Goal: Task Accomplishment & Management: Use online tool/utility

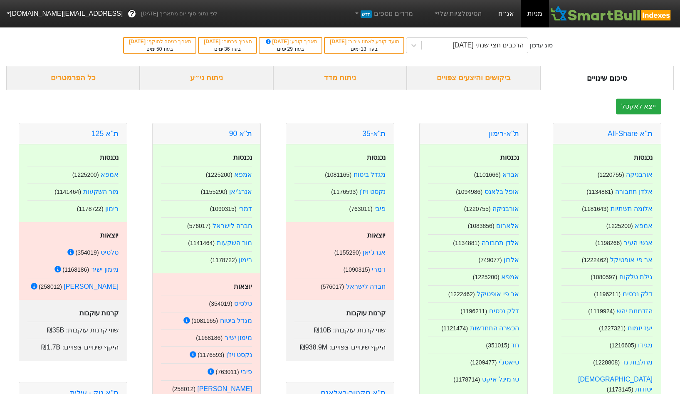
click at [514, 18] on link "אג״ח" at bounding box center [506, 13] width 29 height 27
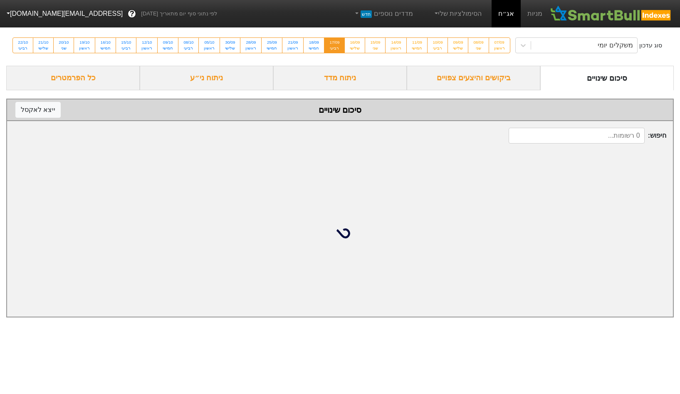
click at [566, 53] on div "סוג עדכון משקלים יומי 07/09 ראשון 08/09 שני 09/09 שלישי 10/09 רביעי 11/09 חמישי…" at bounding box center [340, 45] width 680 height 41
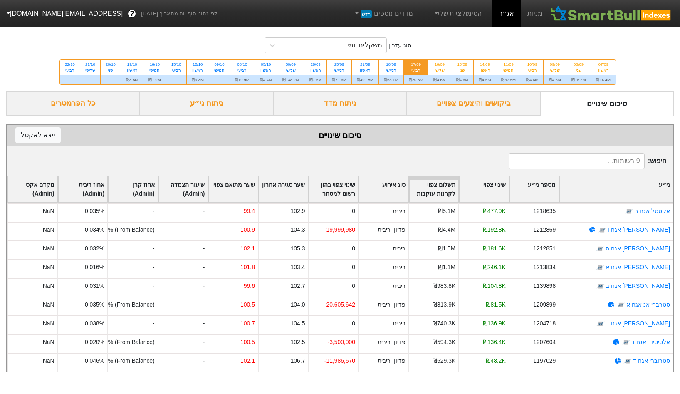
click at [572, 46] on div "סוג עדכון משקלים יומי 07/09 ראשון ₪14.4M 08/09 שני ₪16.2M 09/09 שלישי ₪4.6M 10/…" at bounding box center [340, 58] width 680 height 66
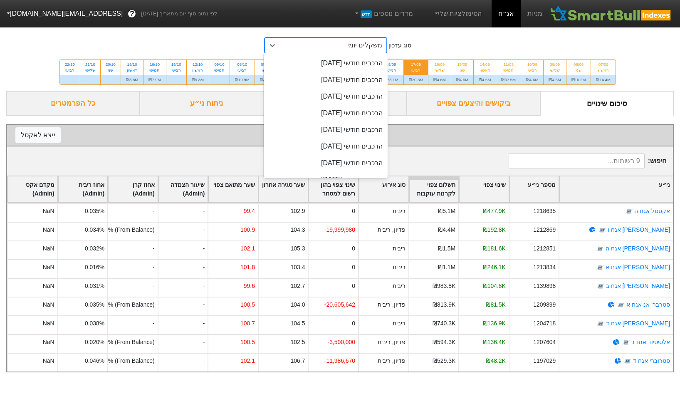
click at [342, 51] on div "משקלים יומי" at bounding box center [333, 45] width 106 height 15
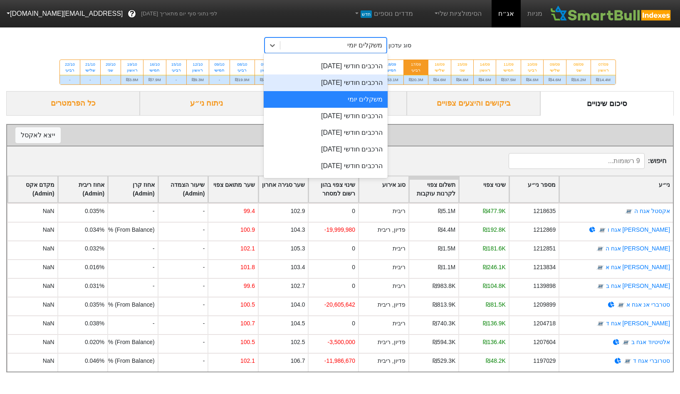
scroll to position [314, 0]
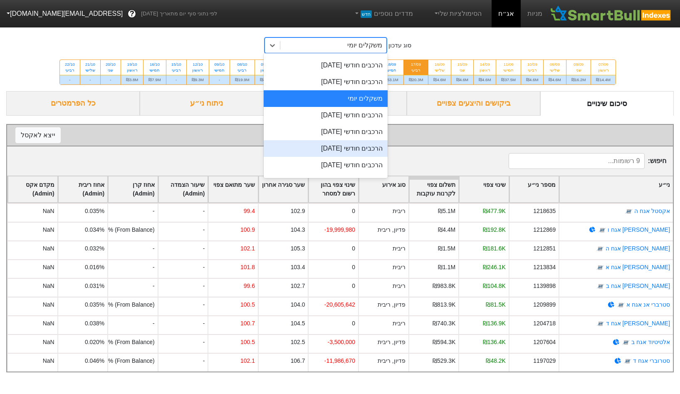
click at [361, 145] on div "הרכבים חודשי [DATE]" at bounding box center [326, 148] width 124 height 17
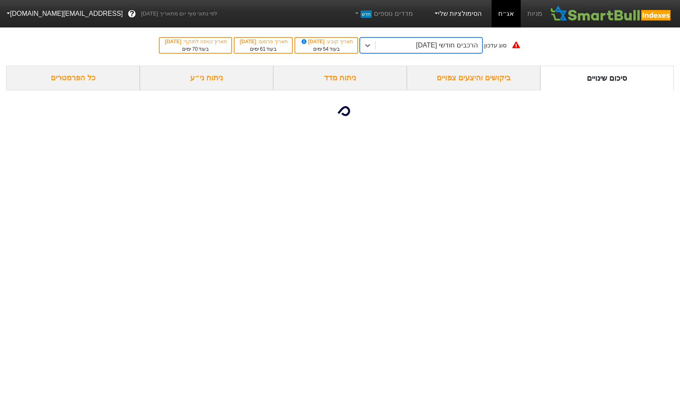
click at [471, 17] on link "הסימולציות שלי" at bounding box center [458, 13] width 56 height 17
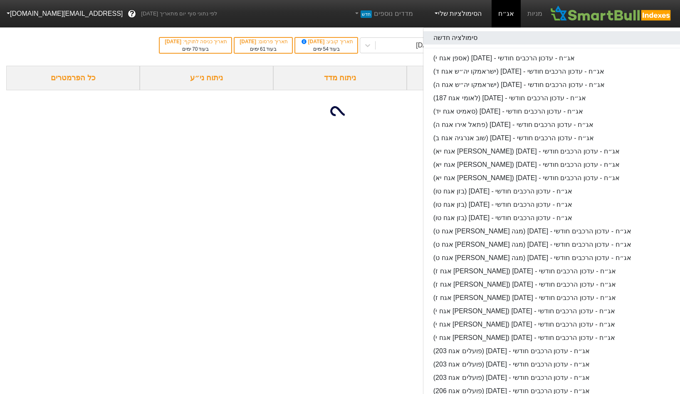
click at [464, 40] on link "סימולציה חדשה" at bounding box center [554, 37] width 262 height 13
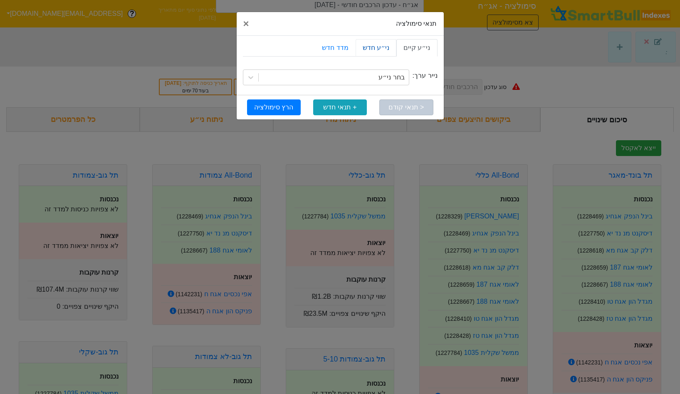
click at [374, 43] on link "ני״ע חדש" at bounding box center [376, 47] width 41 height 17
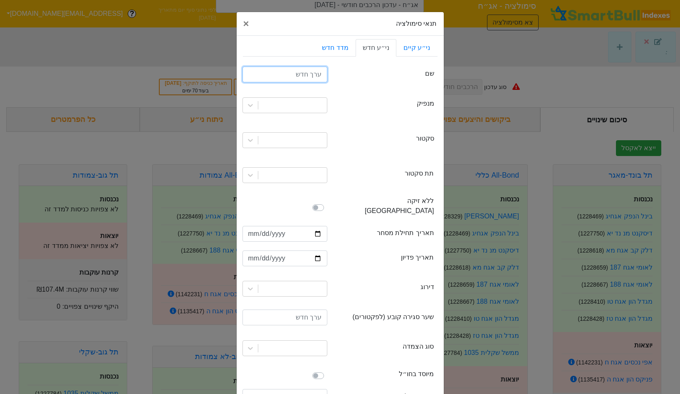
click at [295, 77] on input "text" at bounding box center [285, 75] width 85 height 16
type input "א"
type input "ל"
type input "אלוני חץ אגח יז"
click at [286, 89] on div "issuer מנפיק" at bounding box center [340, 105] width 195 height 35
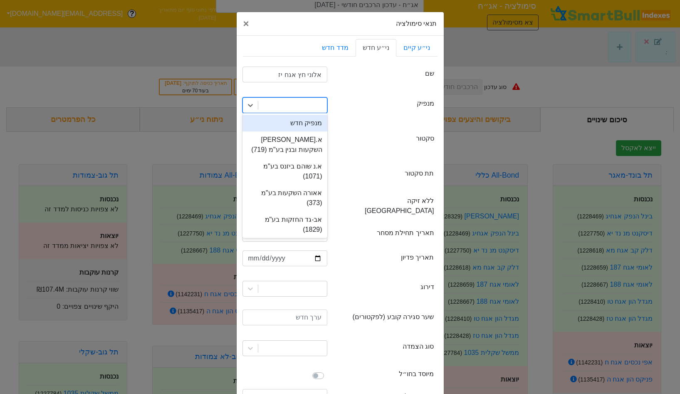
click at [286, 104] on div at bounding box center [292, 105] width 69 height 15
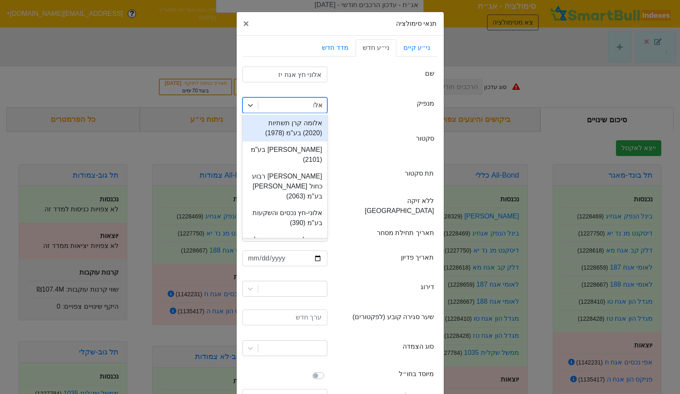
type input "אלוני"
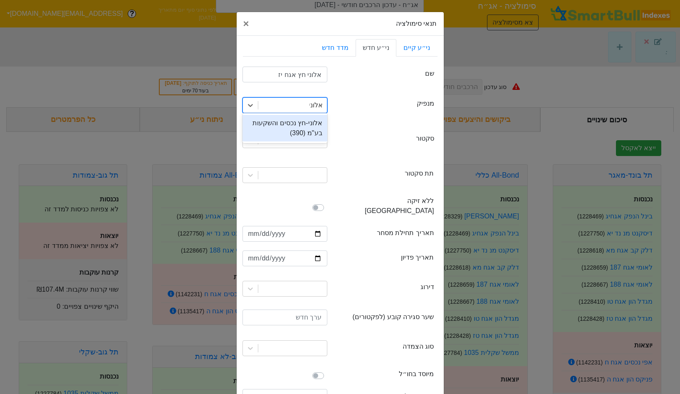
click at [280, 117] on div "אלוני-חץ נכסים והשקעות בע"מ (390)" at bounding box center [285, 128] width 85 height 27
click at [291, 140] on div at bounding box center [292, 140] width 69 height 15
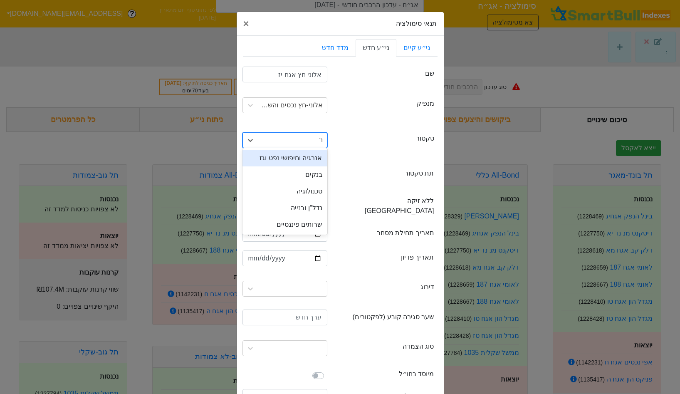
type input "נדל"
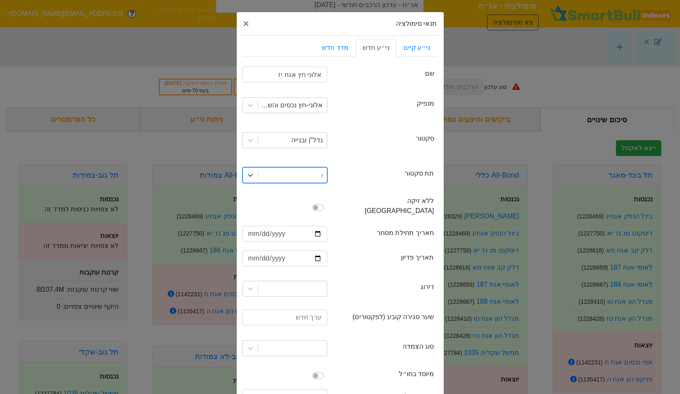
type input "נד"
click at [251, 226] on input "date" at bounding box center [285, 234] width 85 height 16
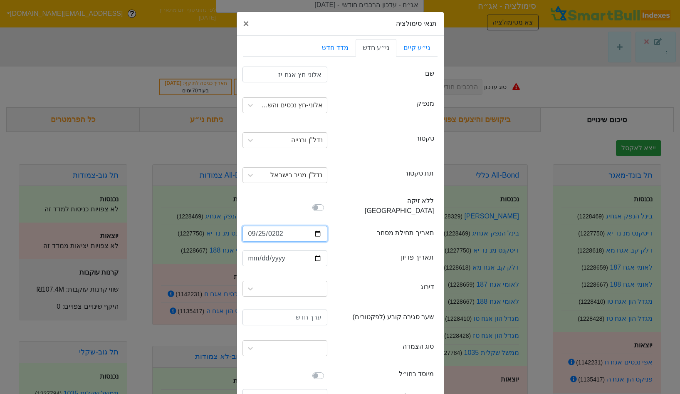
type input "[DATE]"
click at [252, 250] on input "date" at bounding box center [285, 258] width 85 height 16
type input "[DATE]"
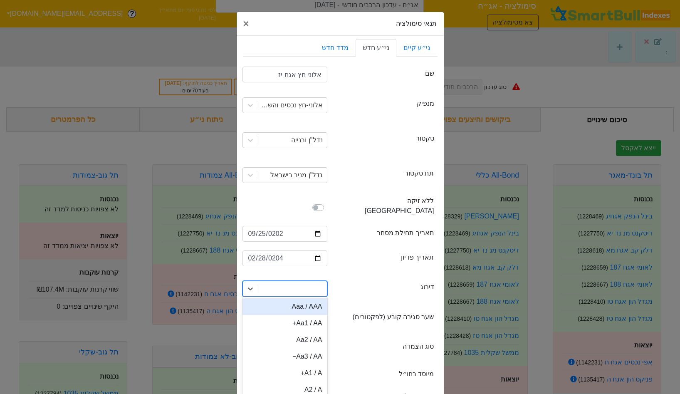
click at [272, 284] on div "option Aaa / AAA focused, 1 of 21. 21 results available. Use Up and Down to cho…" at bounding box center [285, 289] width 85 height 16
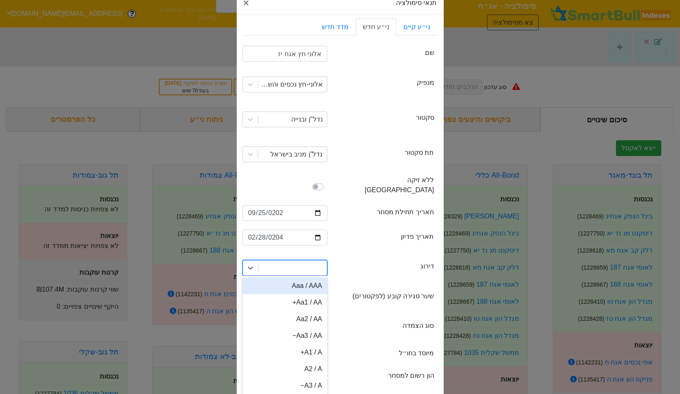
click at [302, 261] on div at bounding box center [292, 267] width 69 height 15
click at [314, 327] on div "Aa3 / AA−" at bounding box center [285, 335] width 85 height 17
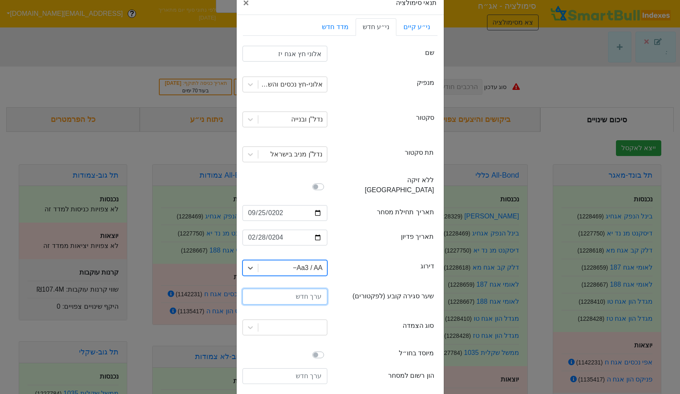
click at [311, 289] on input "number" at bounding box center [285, 297] width 85 height 16
type input "100"
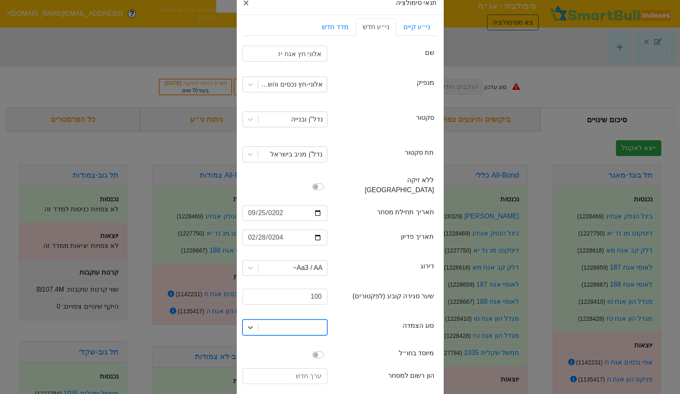
click at [314, 320] on div at bounding box center [292, 327] width 69 height 15
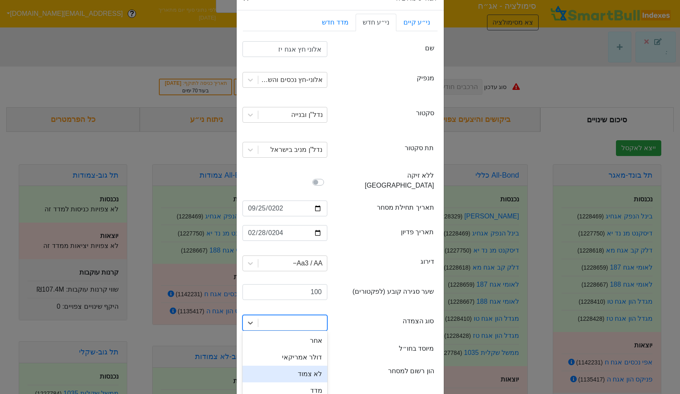
click at [309, 366] on div "לא צמוד" at bounding box center [285, 374] width 85 height 17
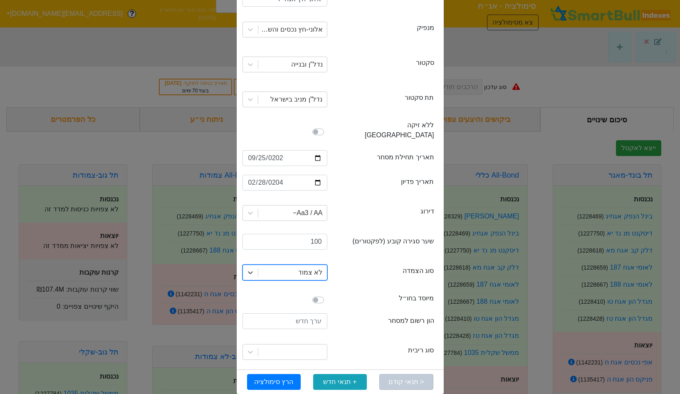
scroll to position [78, 0]
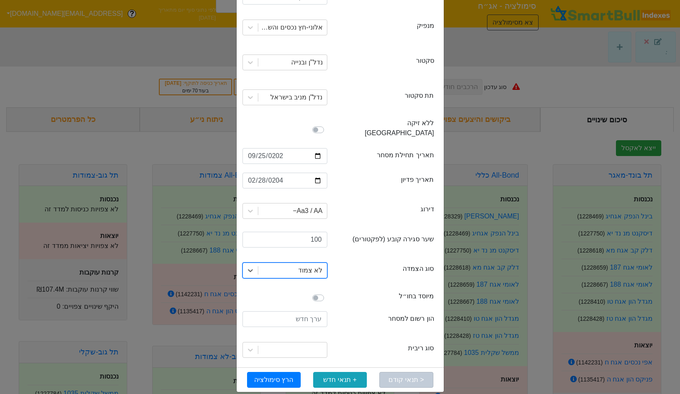
click at [311, 308] on div "currTaseEffectiveDateIans הון רשום למסחר" at bounding box center [340, 320] width 195 height 25
click at [307, 311] on input "number" at bounding box center [285, 319] width 85 height 16
type input "150000000"
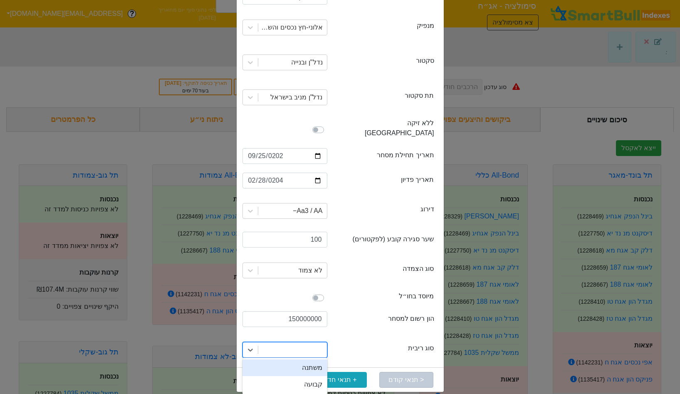
click at [306, 342] on div at bounding box center [292, 349] width 69 height 15
click at [299, 376] on div "קבועה" at bounding box center [285, 384] width 85 height 17
click at [275, 372] on button "הרץ סימולציה" at bounding box center [274, 380] width 54 height 16
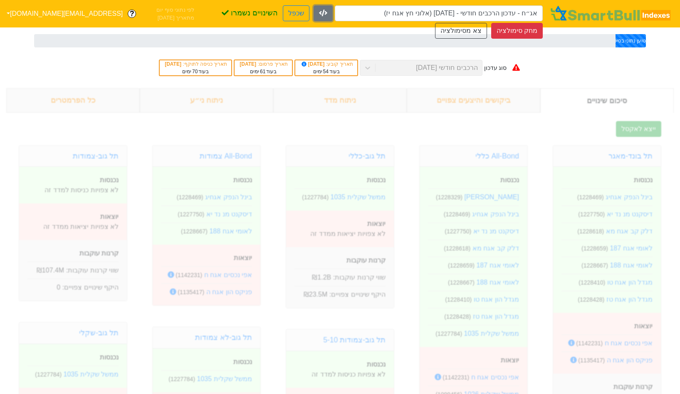
click at [314, 9] on button "button" at bounding box center [323, 13] width 19 height 16
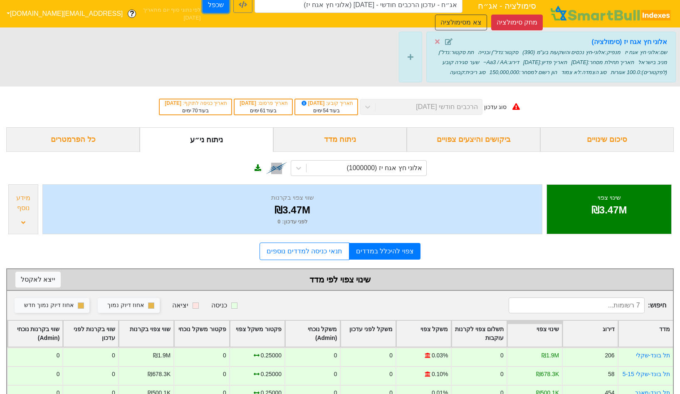
click at [203, 3] on button "שכפל" at bounding box center [216, 5] width 27 height 16
type input "אג״ח - עדכון הרכבים חודשי - [DATE] (אלוני חץ אגח יז) - העתק"
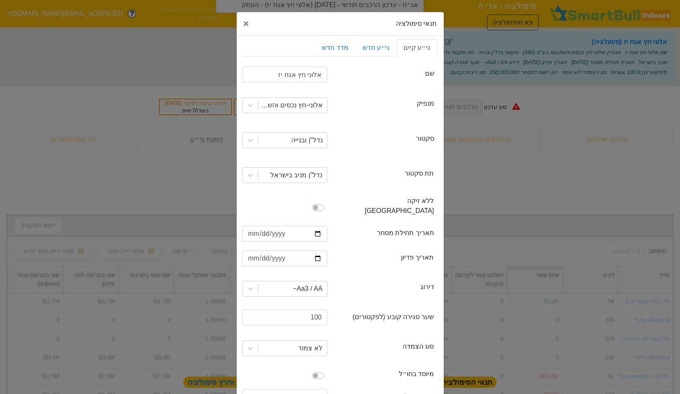
scroll to position [78, 0]
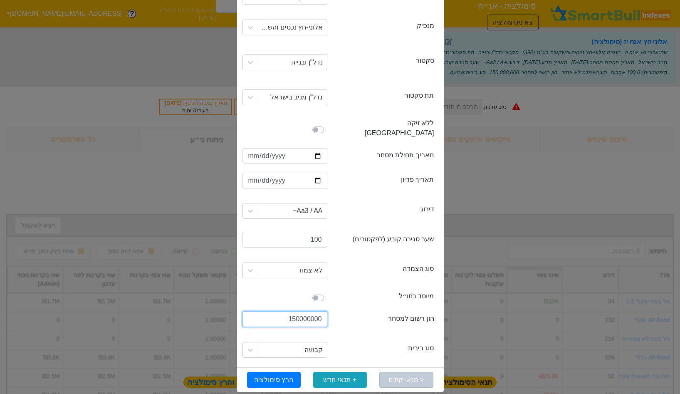
click at [300, 311] on input "150000000" at bounding box center [285, 319] width 85 height 16
type input "250000000"
click at [270, 372] on button "הרץ סימולציה" at bounding box center [274, 380] width 54 height 16
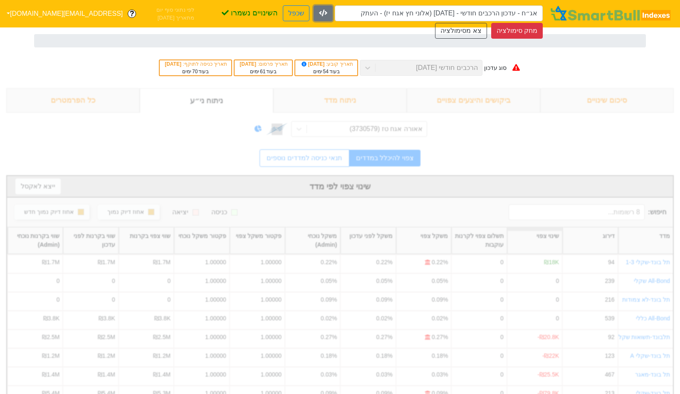
click at [319, 10] on icon "button" at bounding box center [323, 13] width 8 height 7
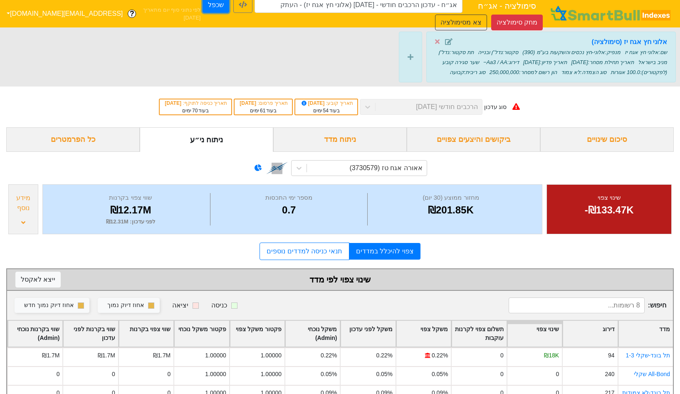
click at [203, 4] on button "שכפל" at bounding box center [216, 5] width 27 height 16
type input "אג״ח - עדכון הרכבים חודשי - [DATE] (אלוני חץ אגח יז) - העתק - העתק"
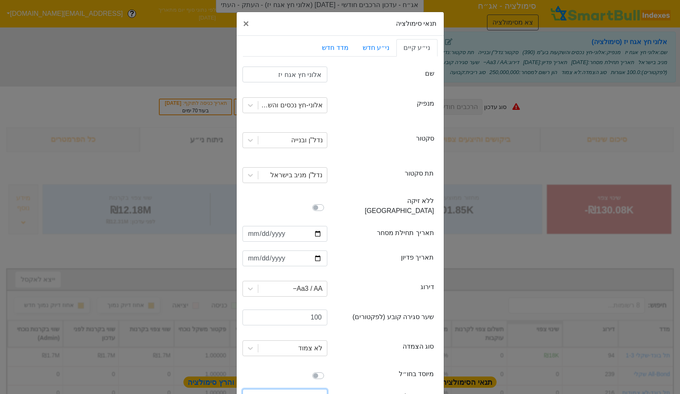
click at [288, 389] on input "250000000" at bounding box center [285, 397] width 85 height 16
type input "300000000"
click at [375, 252] on div "maturityDate תאריך פדיון" at bounding box center [385, 258] width 97 height 13
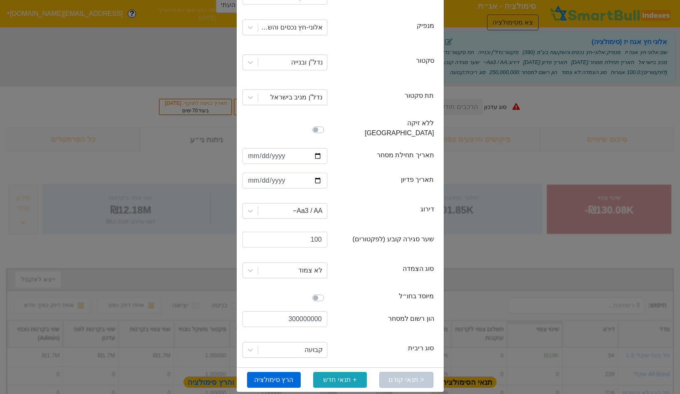
click at [286, 372] on button "הרץ סימולציה" at bounding box center [274, 380] width 54 height 16
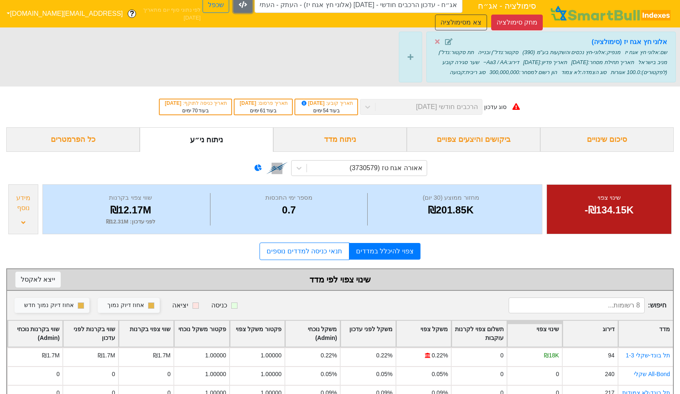
click at [239, 7] on icon "button" at bounding box center [243, 4] width 8 height 7
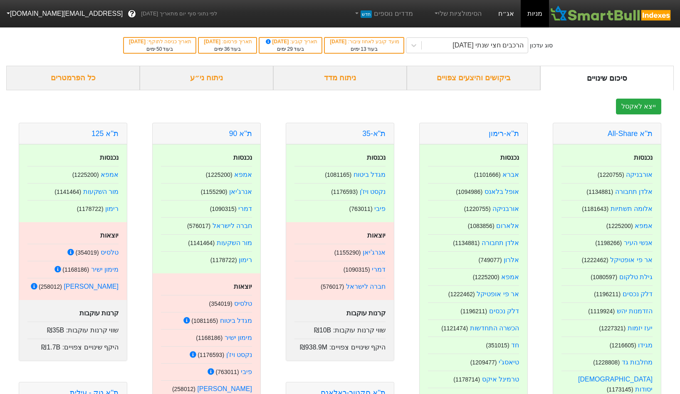
click at [510, 18] on link "אג״ח" at bounding box center [506, 13] width 29 height 27
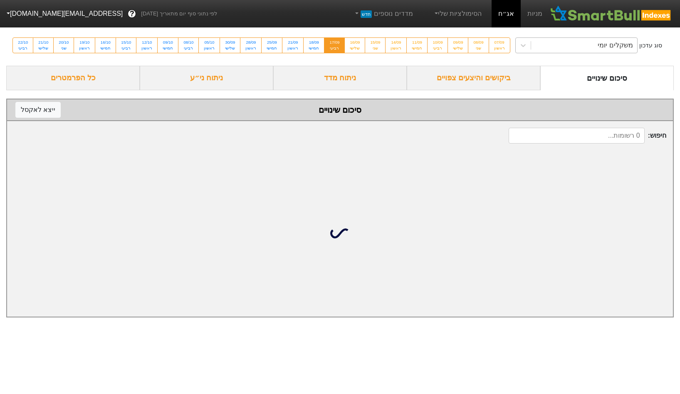
click at [532, 43] on div "משקלים יומי" at bounding box center [584, 45] width 106 height 15
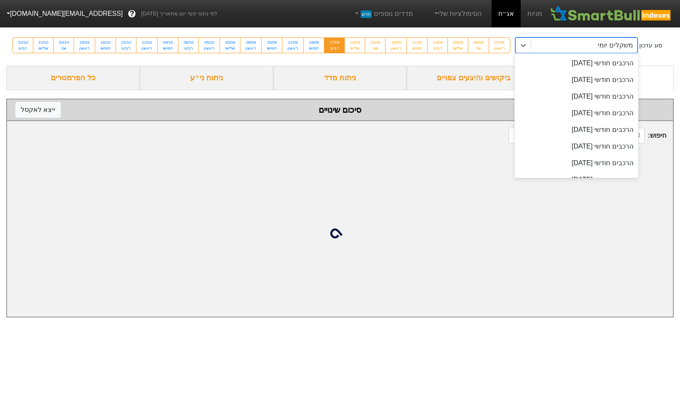
scroll to position [248, 0]
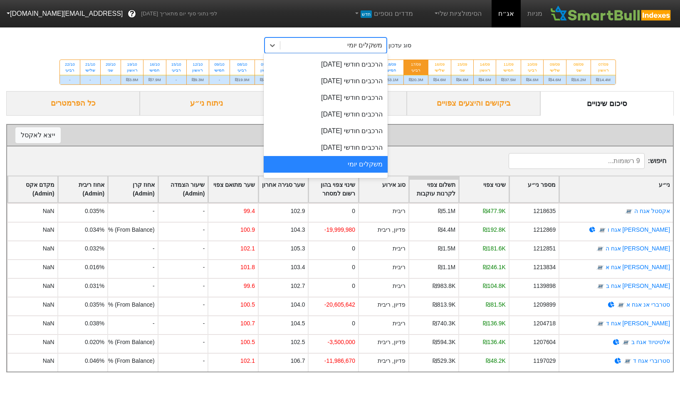
click at [349, 167] on div "משקלים יומי" at bounding box center [326, 164] width 124 height 17
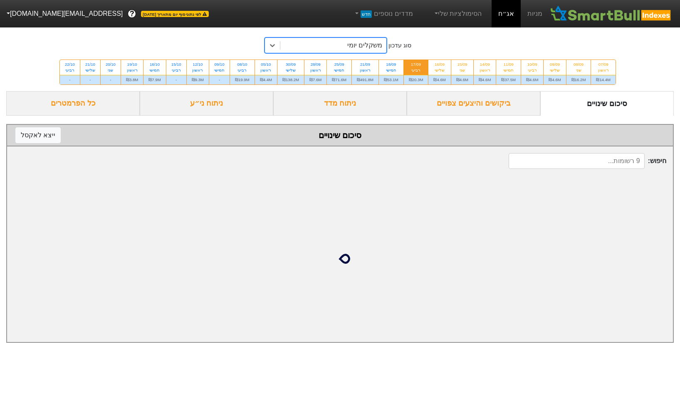
click at [362, 52] on div "משקלים יומי" at bounding box center [333, 45] width 106 height 15
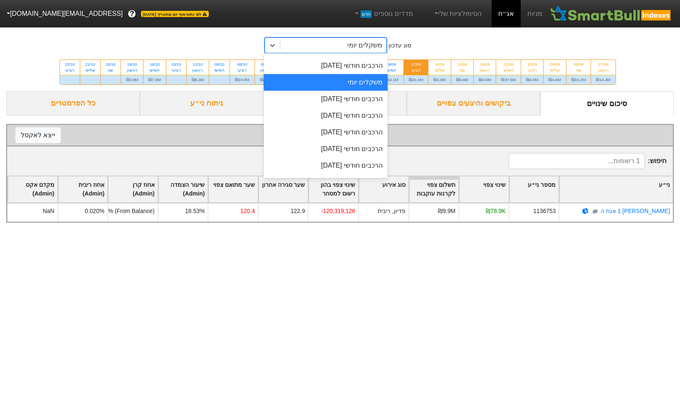
scroll to position [340, 0]
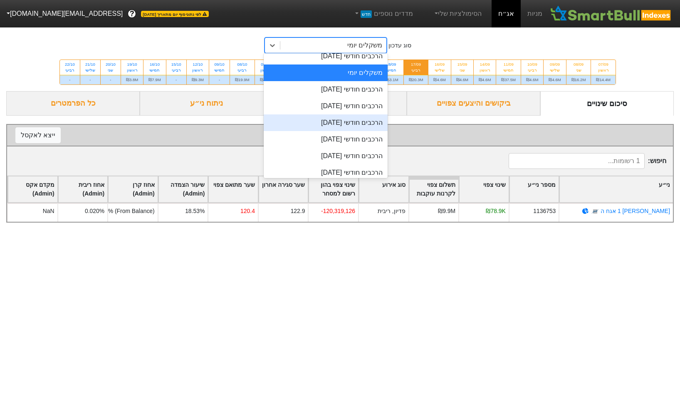
click at [341, 124] on div "הרכבים חודשי [DATE]" at bounding box center [326, 122] width 124 height 17
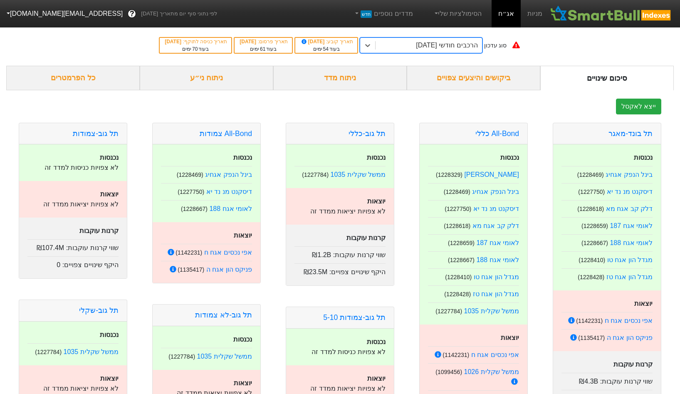
click at [443, 22] on div "הסימולציות שלי" at bounding box center [457, 13] width 69 height 27
click at [450, 16] on link "הסימולציות שלי" at bounding box center [458, 13] width 56 height 17
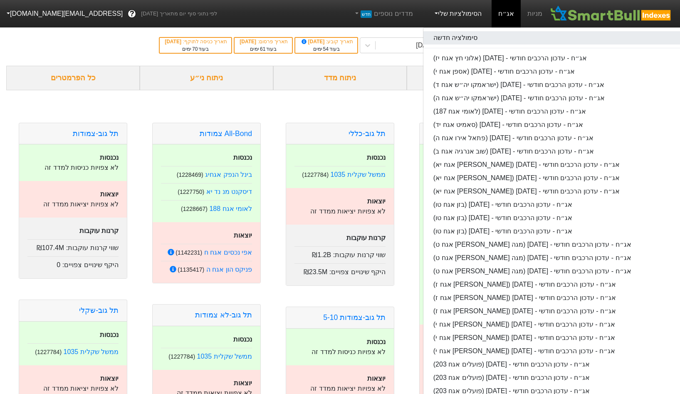
click at [449, 36] on link "סימולציה חדשה" at bounding box center [554, 37] width 262 height 13
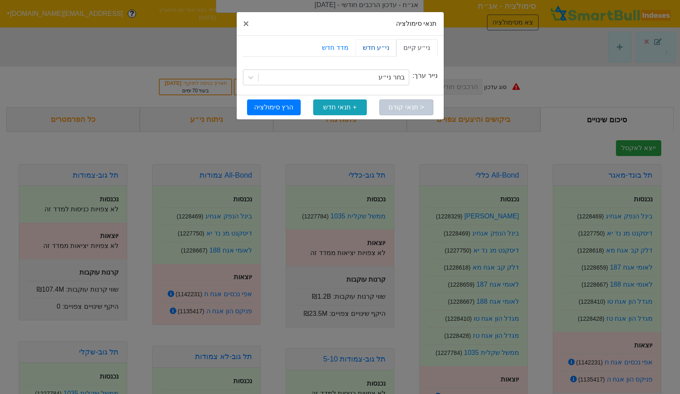
click at [378, 52] on link "ני״ע חדש" at bounding box center [376, 47] width 41 height 17
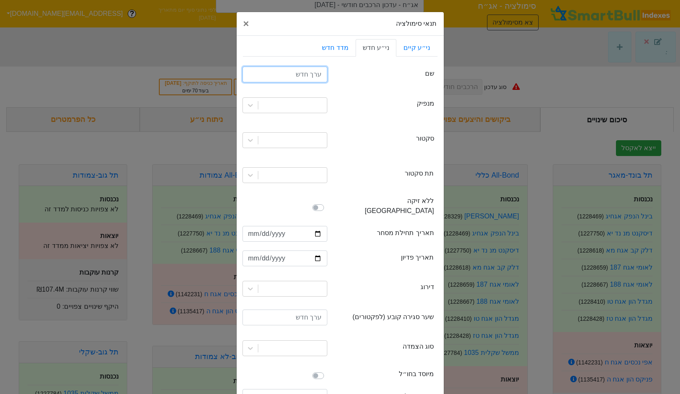
click at [302, 68] on input "text" at bounding box center [285, 75] width 85 height 16
click at [302, 79] on input "אלוני חז אגח טז" at bounding box center [285, 75] width 85 height 16
click at [303, 74] on input "אלוני חז אגח טז" at bounding box center [285, 75] width 85 height 16
type input "אלוני חץ אגח טז"
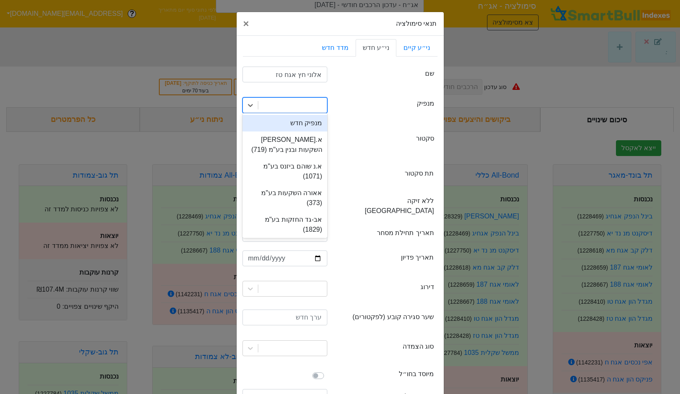
click at [310, 105] on div at bounding box center [292, 105] width 69 height 15
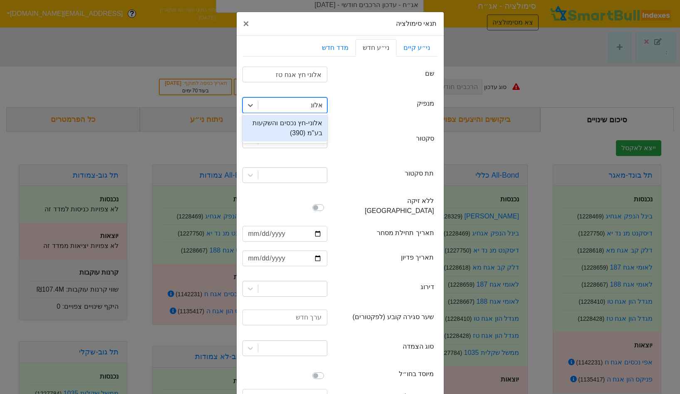
type input "אלוני"
click at [292, 122] on div "אלוני-חץ נכסים והשקעות בע"מ (390)" at bounding box center [285, 128] width 85 height 27
click at [290, 149] on div at bounding box center [284, 140] width 97 height 28
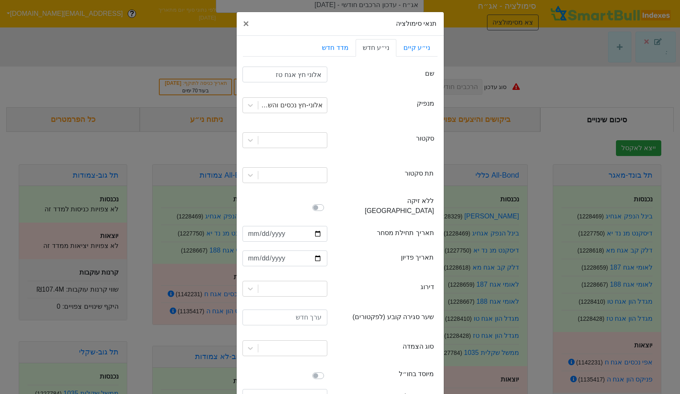
click at [291, 148] on div at bounding box center [284, 140] width 97 height 28
click at [299, 129] on div at bounding box center [284, 140] width 97 height 28
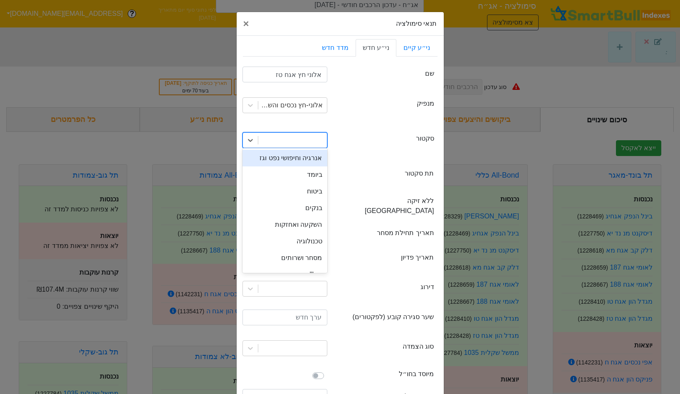
click at [293, 135] on div at bounding box center [292, 140] width 69 height 15
type input "נדל"
click at [288, 156] on div "נדל"ן ובנייה" at bounding box center [285, 158] width 85 height 17
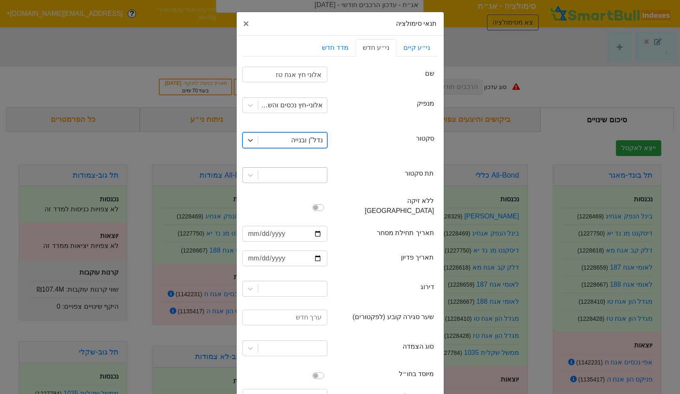
click at [287, 176] on div at bounding box center [292, 175] width 69 height 15
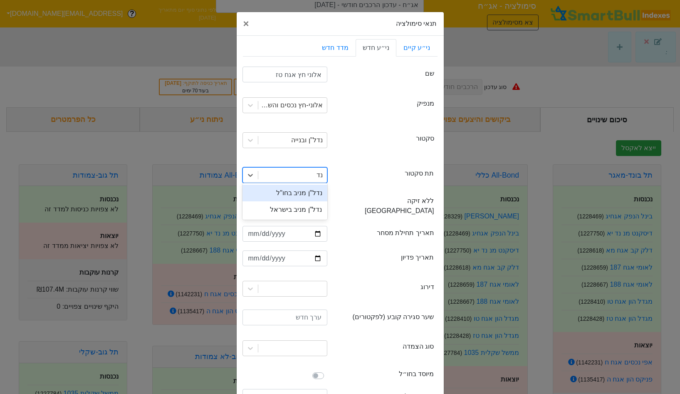
type input "נדל"
drag, startPoint x: 285, startPoint y: 192, endPoint x: 284, endPoint y: 209, distance: 17.5
click at [284, 209] on div "נדל"ן מניב בחו"ל נדל"ן מניב בישראל" at bounding box center [285, 201] width 85 height 37
click at [284, 209] on div "נדל"ן מניב בישראל" at bounding box center [285, 209] width 85 height 17
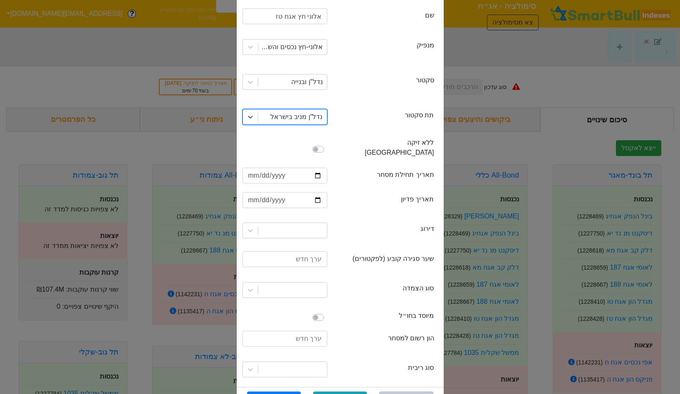
scroll to position [72, 0]
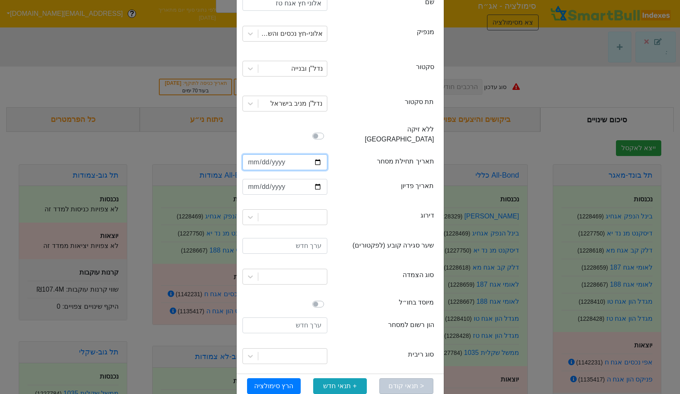
click at [250, 154] on input "date" at bounding box center [285, 162] width 85 height 16
type input "[DATE]"
click at [250, 179] on input "date" at bounding box center [285, 187] width 85 height 16
type input "0020-02-29"
type input "0040-02-29"
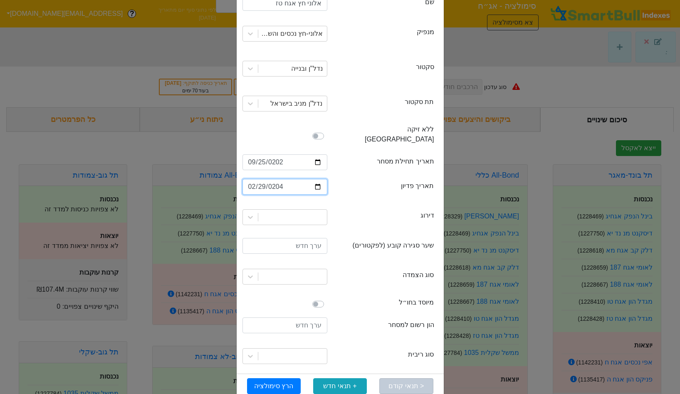
type input "2040-02-29"
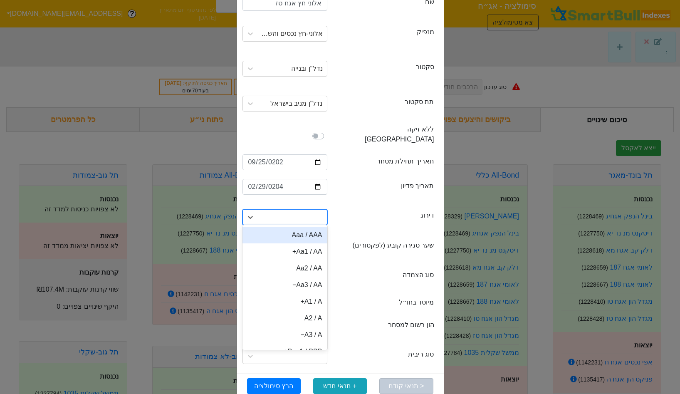
click at [287, 210] on div at bounding box center [292, 217] width 69 height 15
click at [317, 277] on div "Aa3 / AA−" at bounding box center [285, 285] width 85 height 17
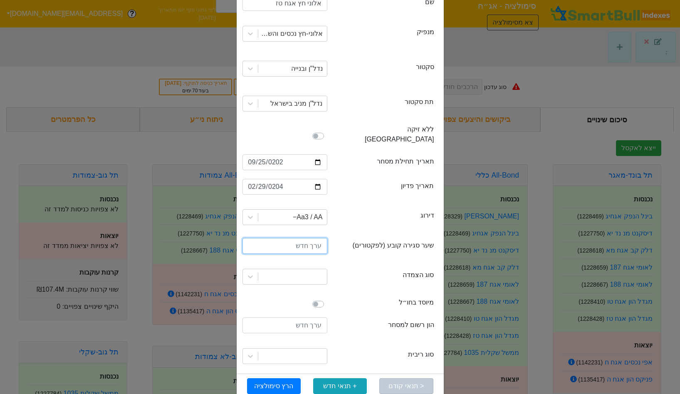
click at [300, 238] on input "number" at bounding box center [285, 246] width 85 height 16
type input "100"
click at [295, 269] on div at bounding box center [292, 276] width 69 height 15
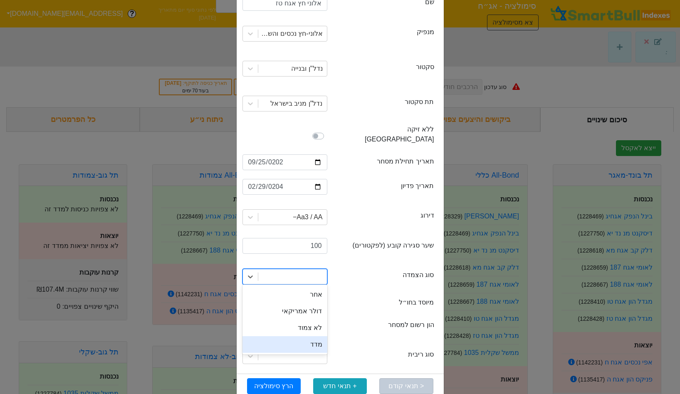
click at [306, 336] on div "מדד" at bounding box center [285, 344] width 85 height 17
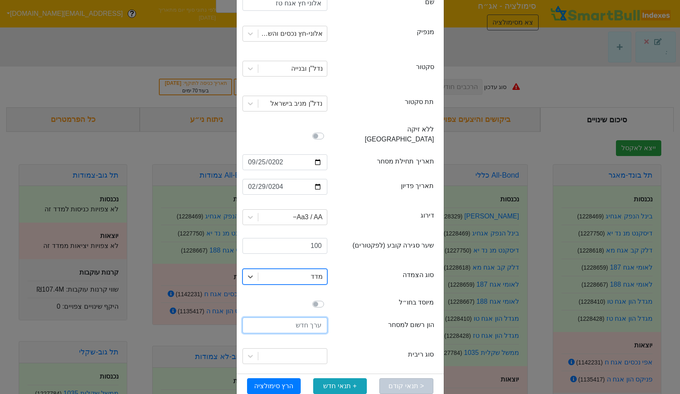
click at [307, 320] on input "number" at bounding box center [285, 325] width 85 height 16
type input "150000000"
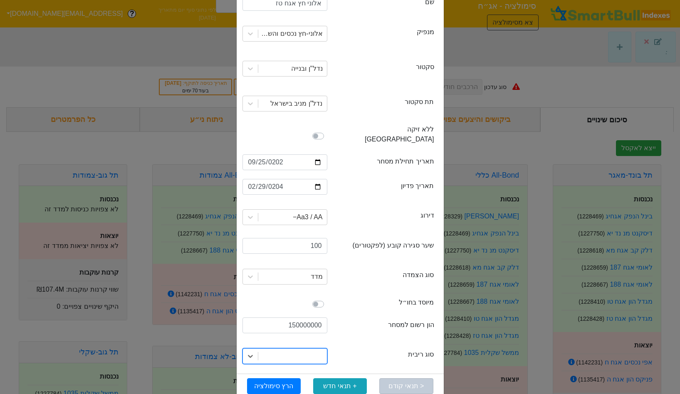
click at [319, 351] on div at bounding box center [292, 356] width 69 height 15
click at [310, 382] on div "קבועה" at bounding box center [285, 390] width 85 height 17
click at [287, 379] on button "הרץ סימולציה" at bounding box center [274, 386] width 54 height 16
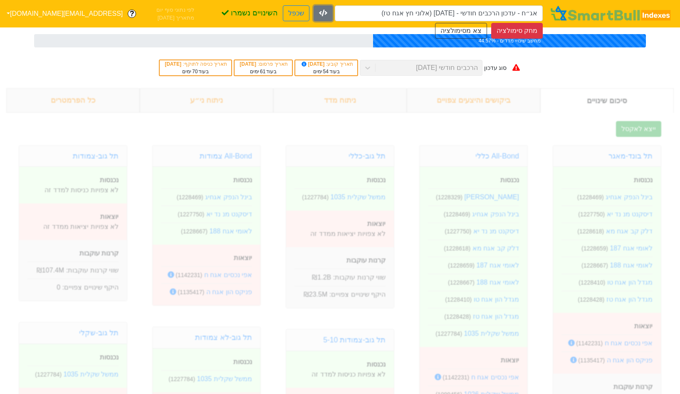
click at [319, 10] on icon "button" at bounding box center [323, 13] width 8 height 7
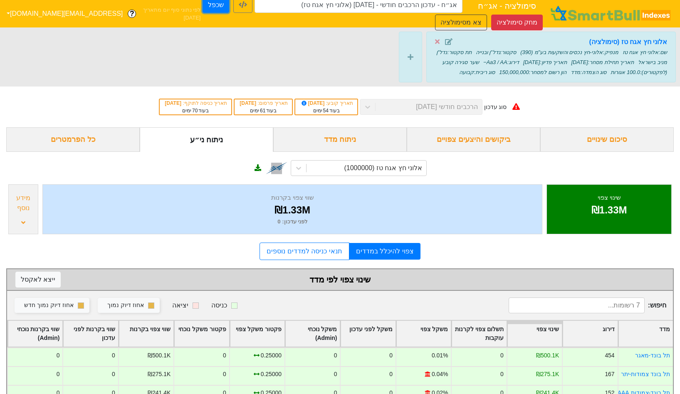
click at [203, 10] on button "שכפל" at bounding box center [216, 5] width 27 height 16
type input "אג״ח - עדכון הרכבים חודשי - 26/11/25 (אלוני חץ אגח טז) - העתק"
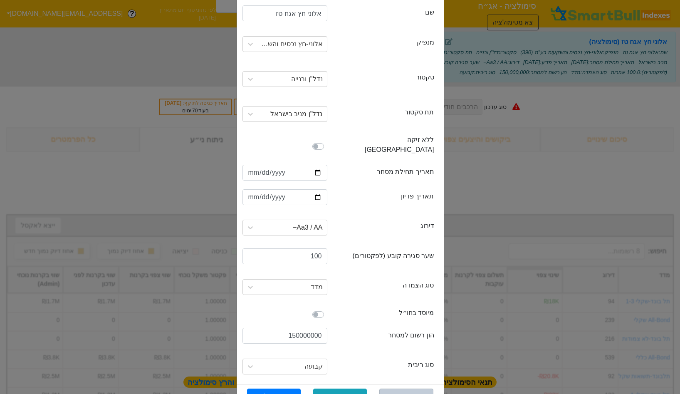
scroll to position [78, 0]
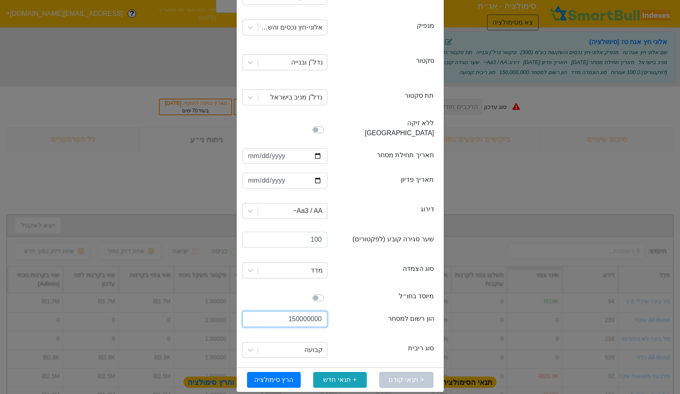
click at [303, 316] on input "150000000" at bounding box center [285, 319] width 85 height 16
type input "250000000"
click at [281, 372] on button "הרץ סימולציה" at bounding box center [274, 380] width 54 height 16
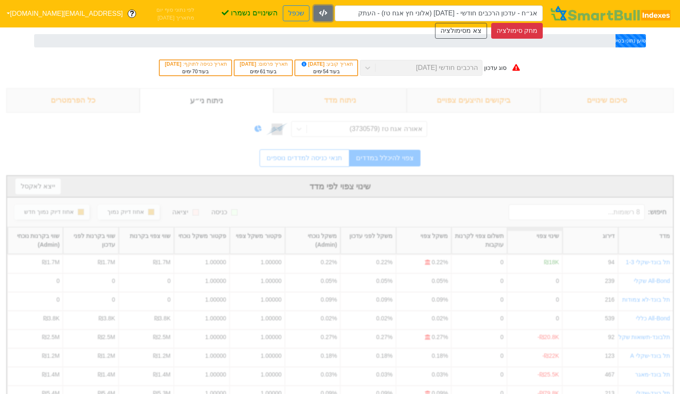
click at [314, 5] on button "button" at bounding box center [323, 13] width 19 height 16
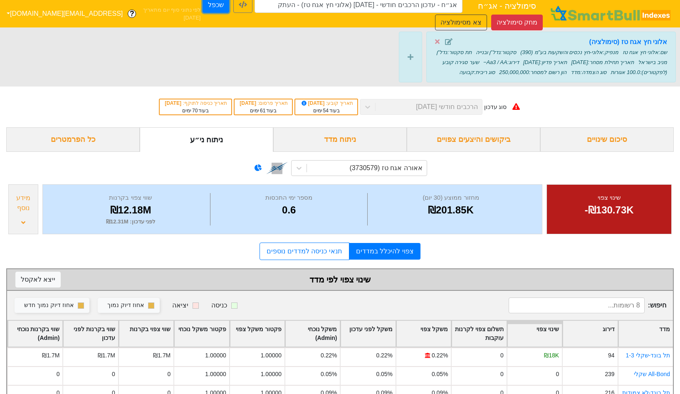
click at [203, 7] on button "שכפל" at bounding box center [216, 5] width 27 height 16
type input "אג״ח - עדכון הרכבים חודשי - 26/11/25 (אלוני חץ אגח טז) - העתק - העתק"
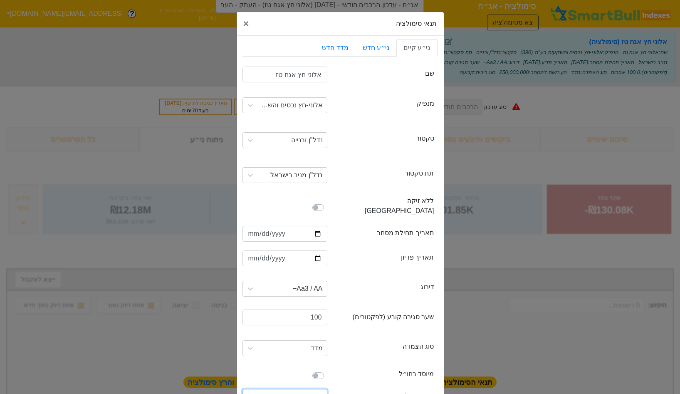
click at [283, 389] on input "250000000" at bounding box center [285, 397] width 85 height 16
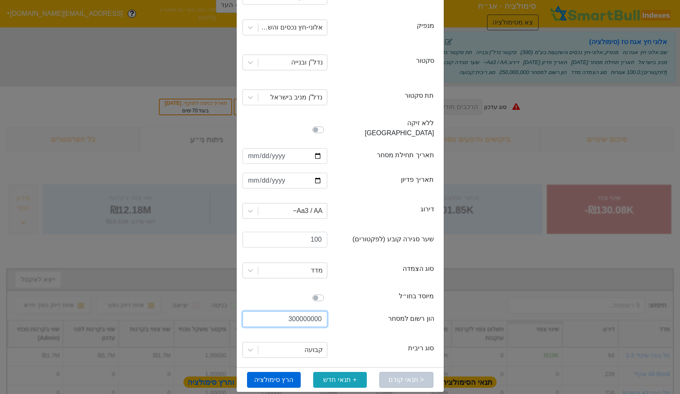
type input "300000000"
click at [278, 372] on button "הרץ סימולציה" at bounding box center [274, 380] width 54 height 16
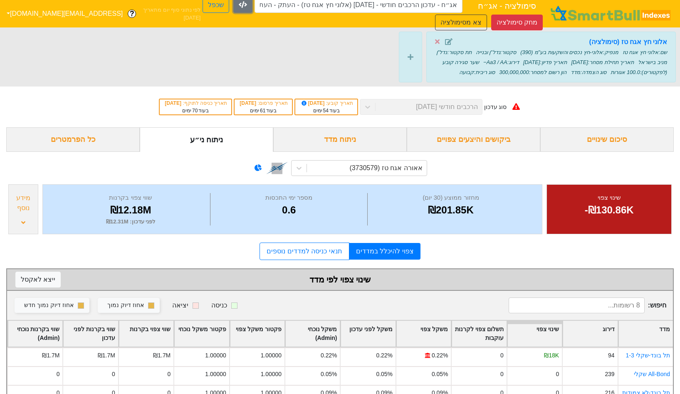
click at [233, 10] on button "button" at bounding box center [242, 5] width 19 height 16
